Goal: Find specific page/section: Find specific page/section

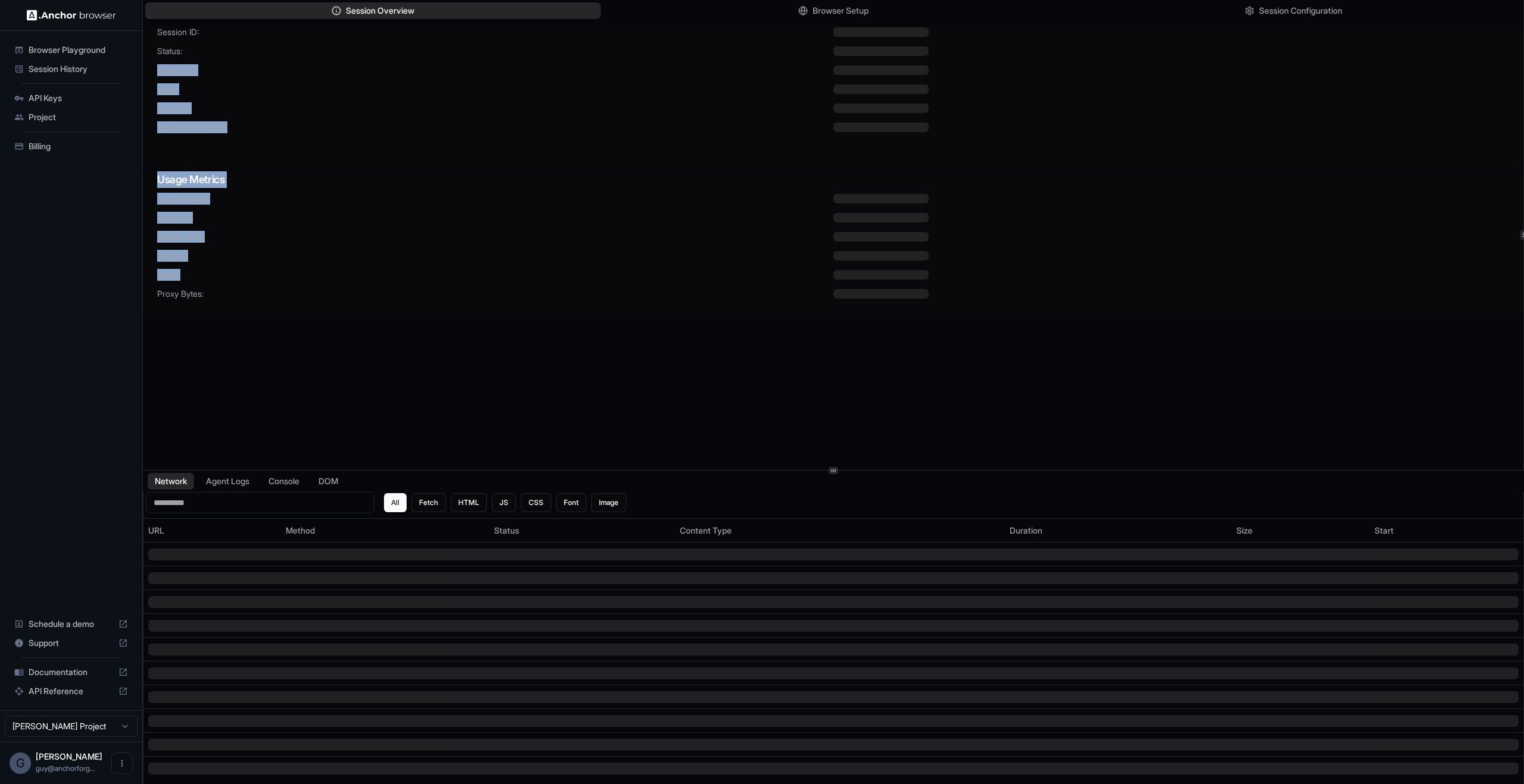
drag, startPoint x: 966, startPoint y: 165, endPoint x: 1038, endPoint y: 270, distance: 127.3
click at [1038, 270] on div "Session ID: Status: Started At: Tags: Team ID: Playground Mode: Usage Metrics C…" at bounding box center [833, 170] width 1380 height 288
click at [1041, 279] on div at bounding box center [1172, 275] width 676 height 10
click at [668, 208] on div "Credits Used: Duration: Setup Time: Tokens: Steps: Proxy Bytes:" at bounding box center [833, 253] width 1380 height 121
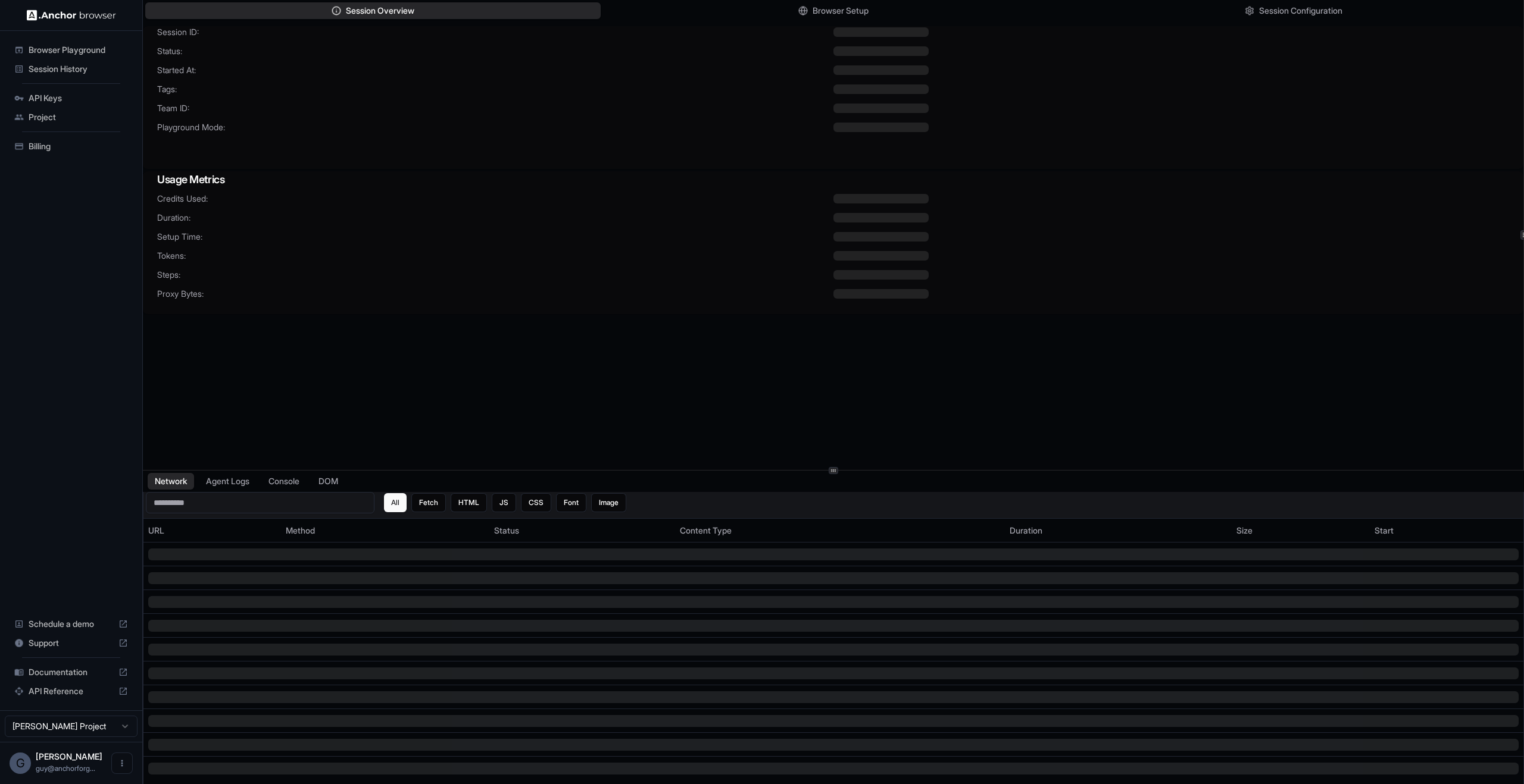
click at [232, 492] on input at bounding box center [260, 503] width 229 height 21
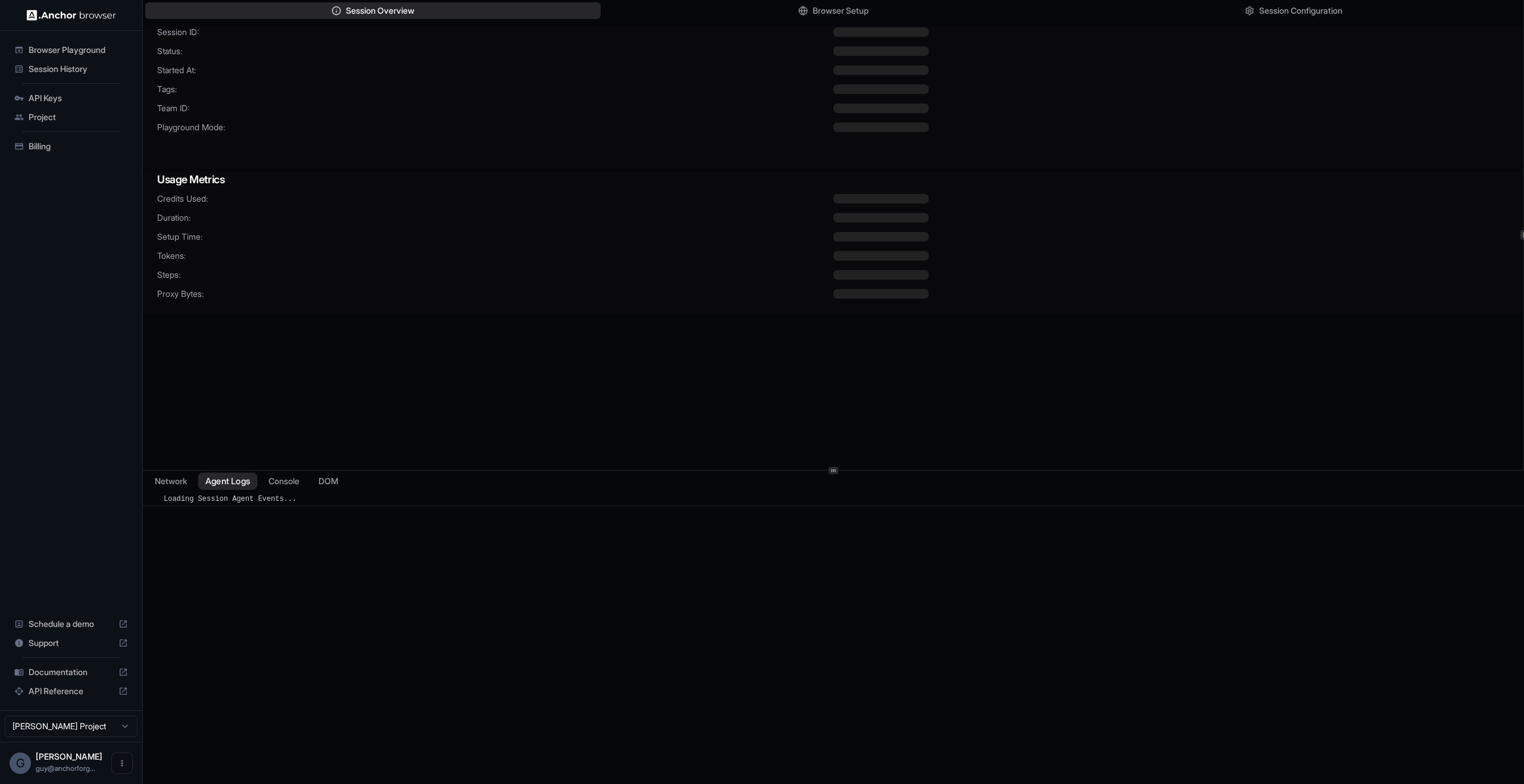
click at [235, 487] on button "Agent Logs" at bounding box center [228, 481] width 60 height 17
click at [265, 489] on div "Network Agent Logs Console DOM" at bounding box center [834, 481] width 1381 height 21
click at [182, 487] on button "Network" at bounding box center [171, 481] width 48 height 17
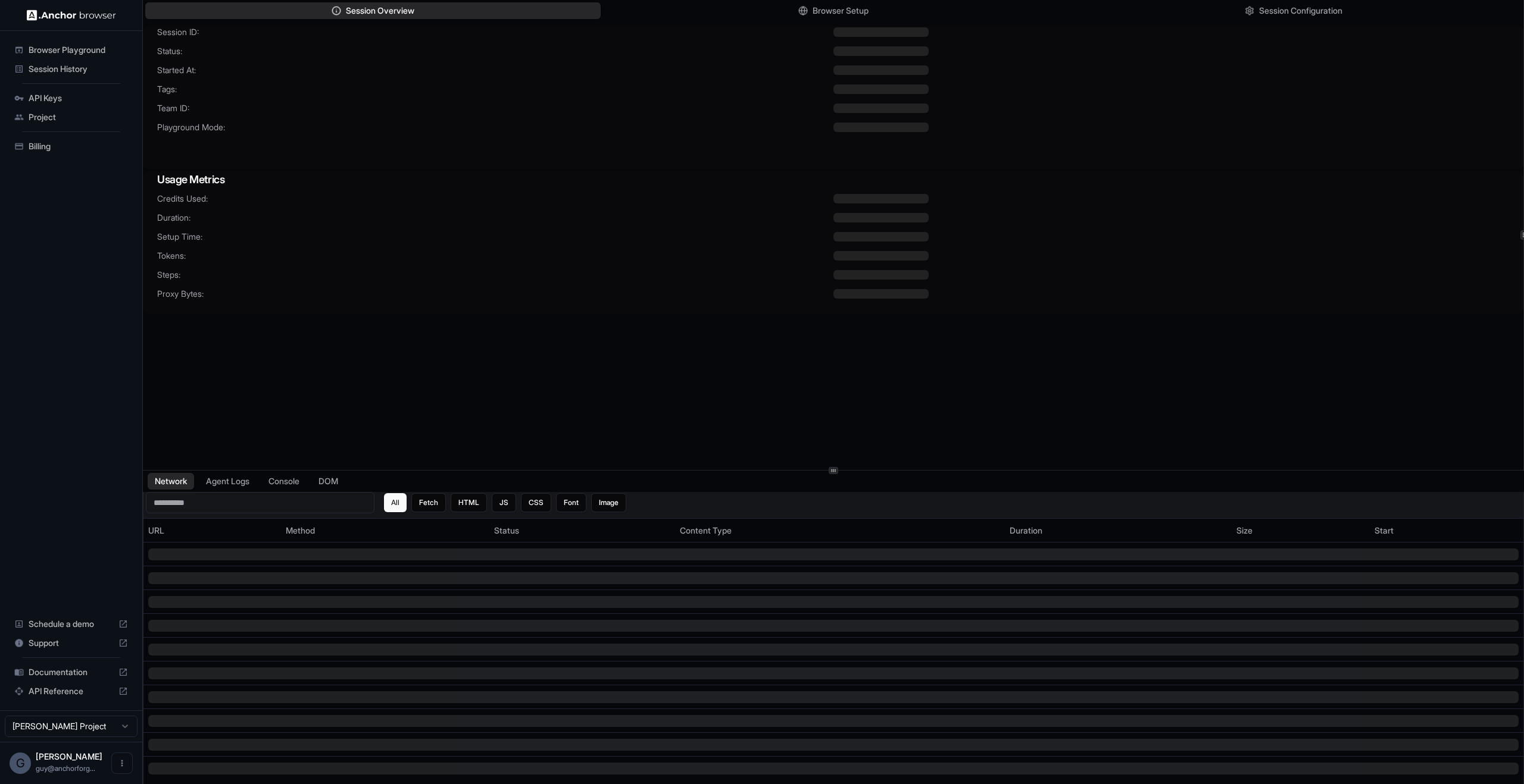
click at [271, 501] on input at bounding box center [260, 503] width 229 height 21
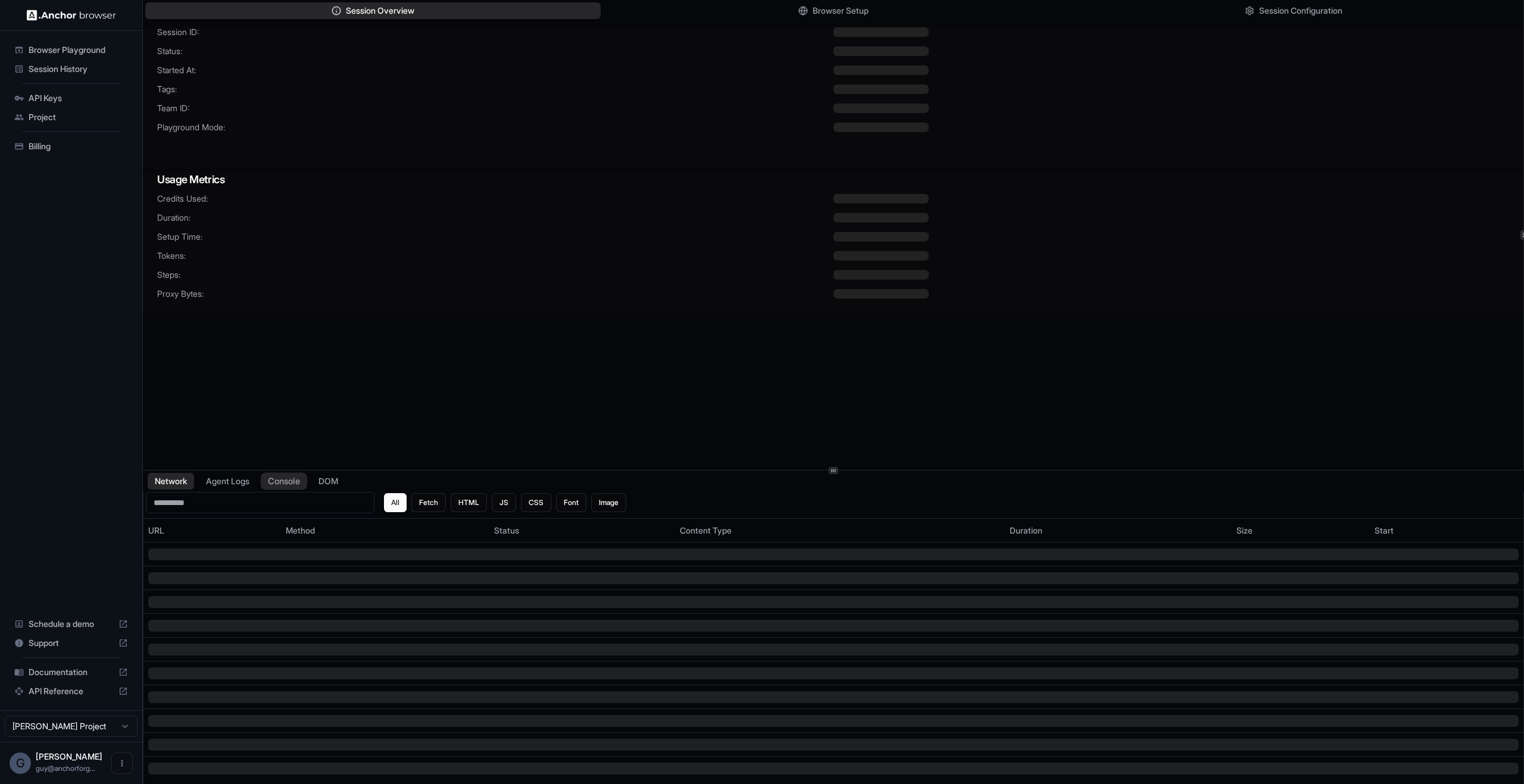
click at [271, 477] on button "Console" at bounding box center [283, 481] width 46 height 17
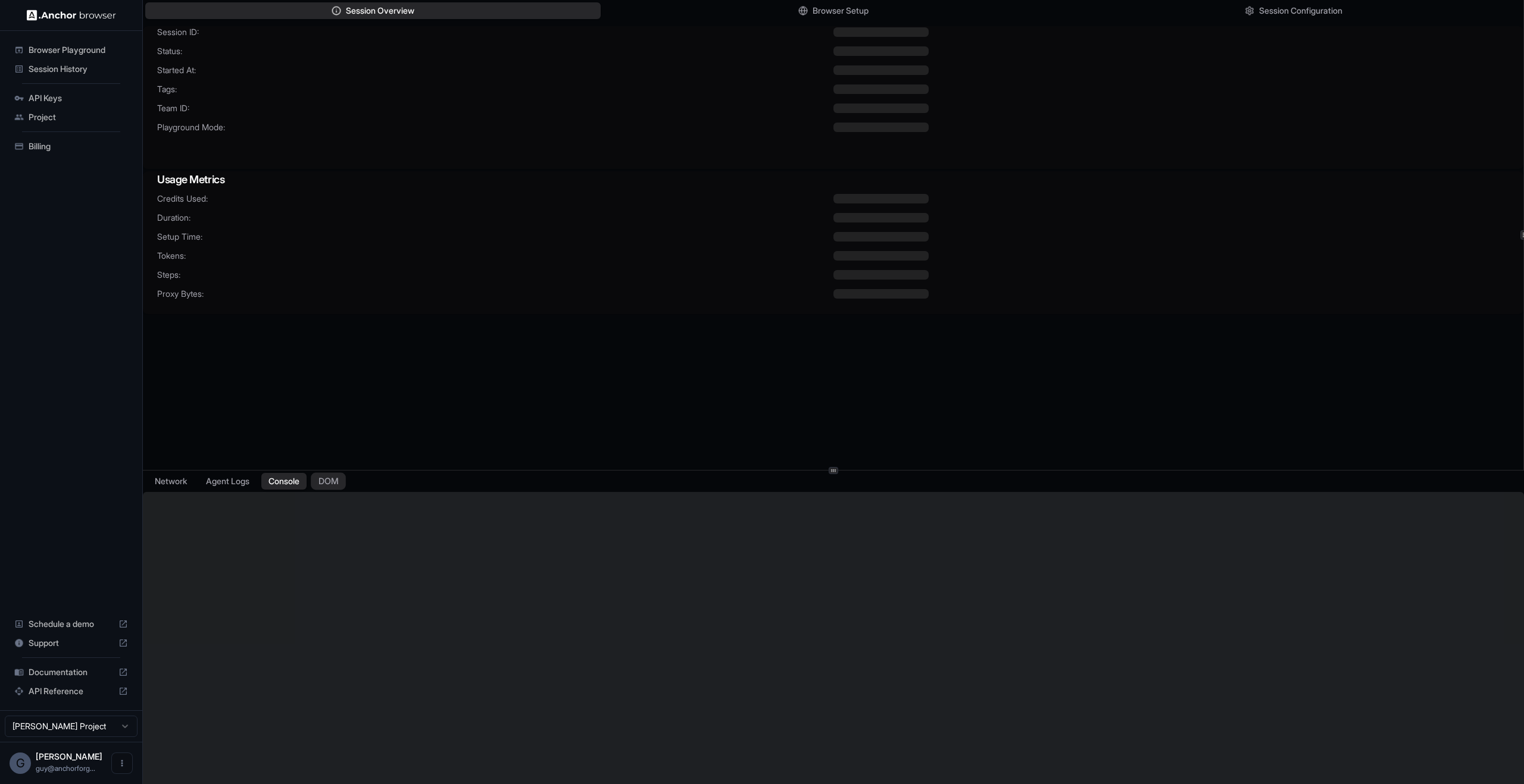
click at [340, 480] on button "DOM" at bounding box center [328, 481] width 35 height 17
click at [291, 485] on button "Console" at bounding box center [283, 481] width 46 height 17
click at [363, 367] on div "Session ID: Status: Started At: Tags: Team ID: Playground Mode: Usage Metrics C…" at bounding box center [833, 261] width 1380 height 470
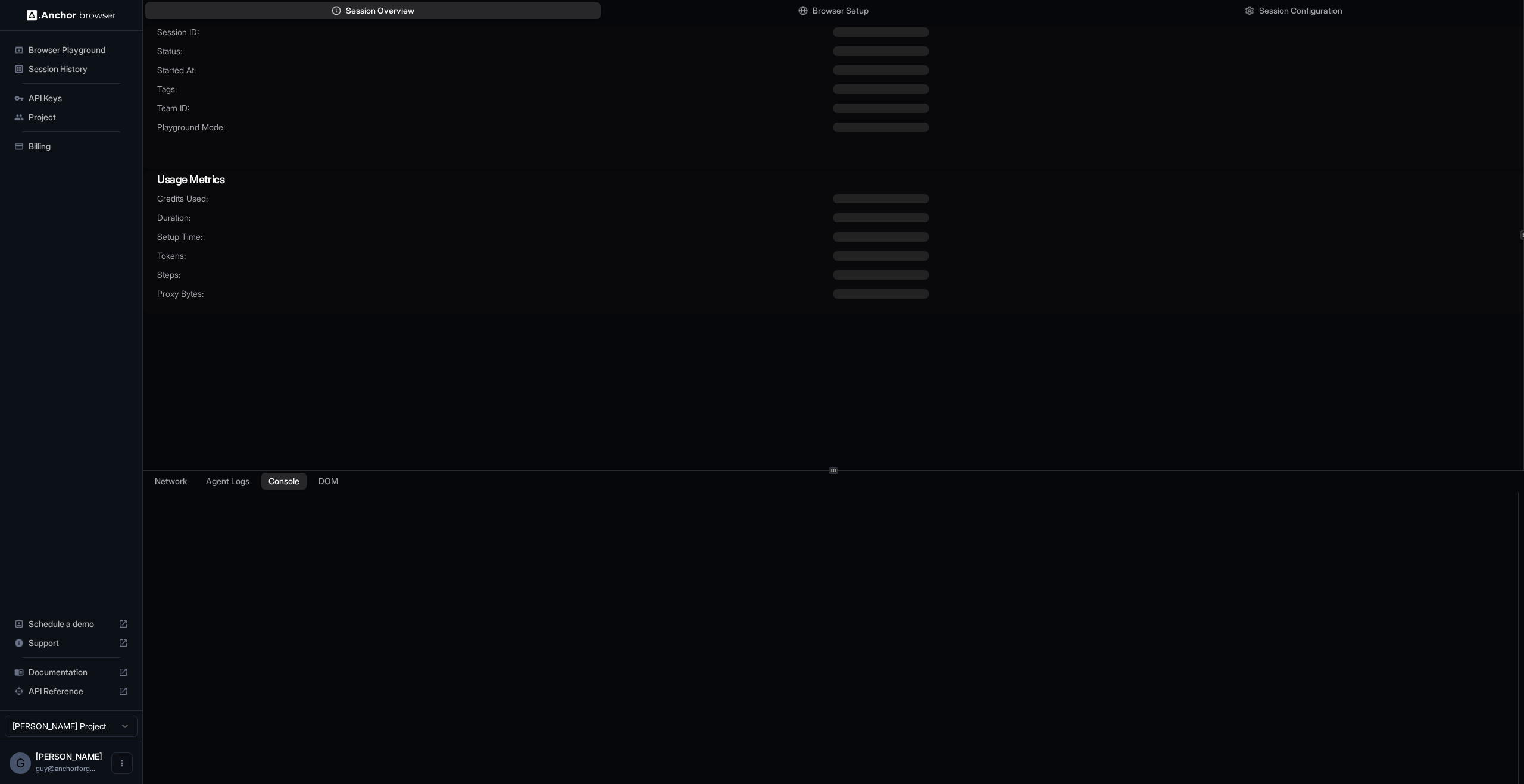
click at [642, 245] on div "Credits Used: Duration: Setup Time: Tokens: Steps: Proxy Bytes:" at bounding box center [833, 253] width 1380 height 121
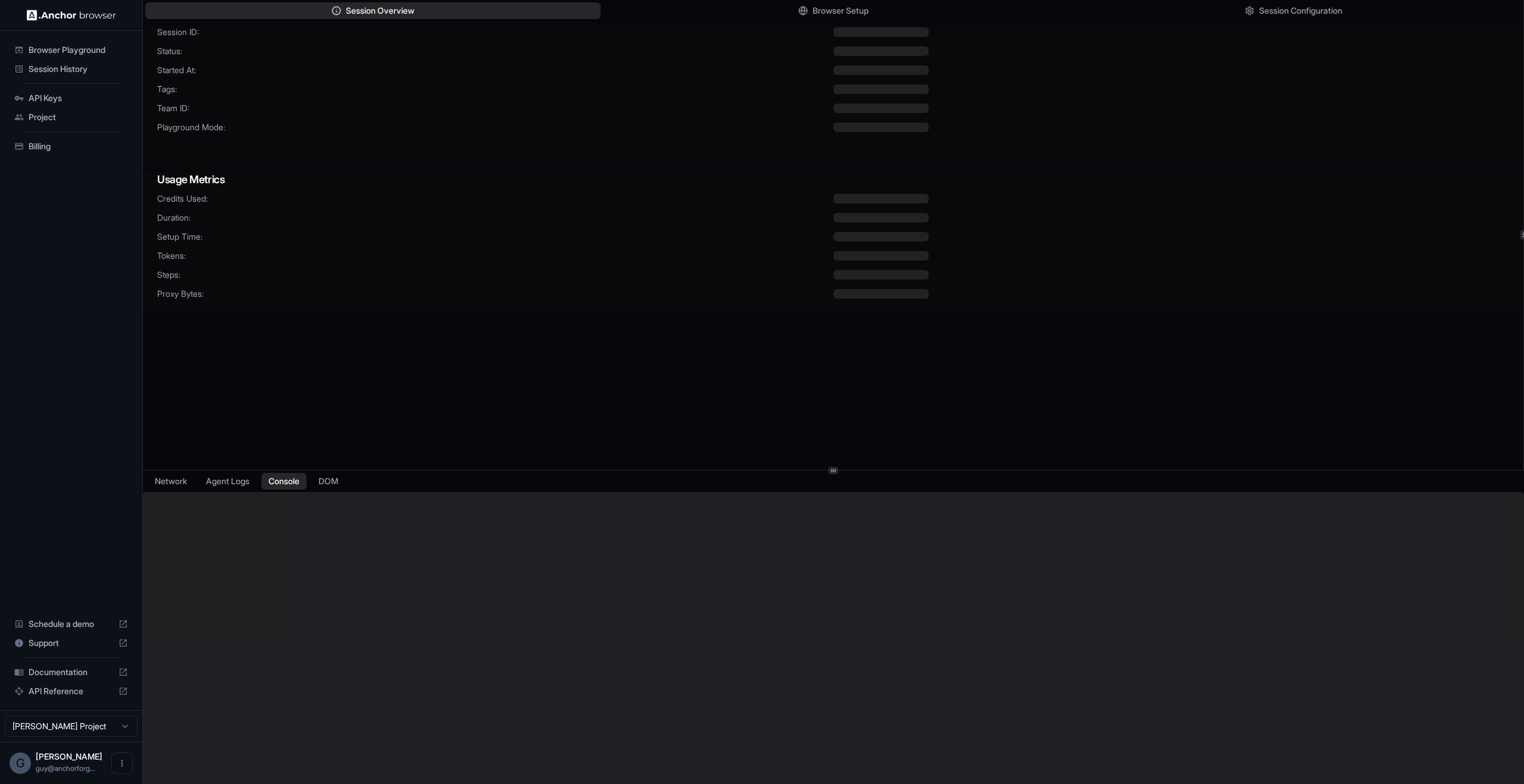
click at [1106, 234] on div at bounding box center [1172, 236] width 676 height 10
